Goal: Information Seeking & Learning: Learn about a topic

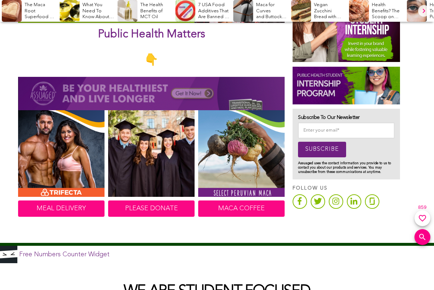
scroll to position [326, 0]
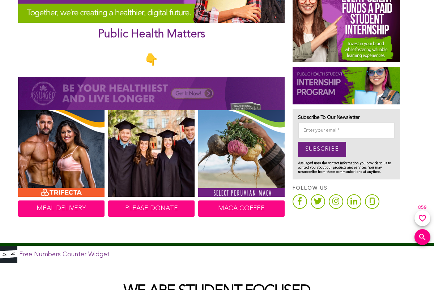
scroll to position [326, 0]
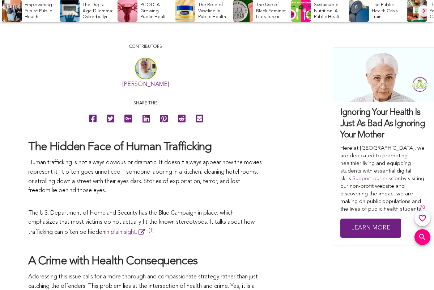
scroll to position [326, 0]
